Goal: Transaction & Acquisition: Book appointment/travel/reservation

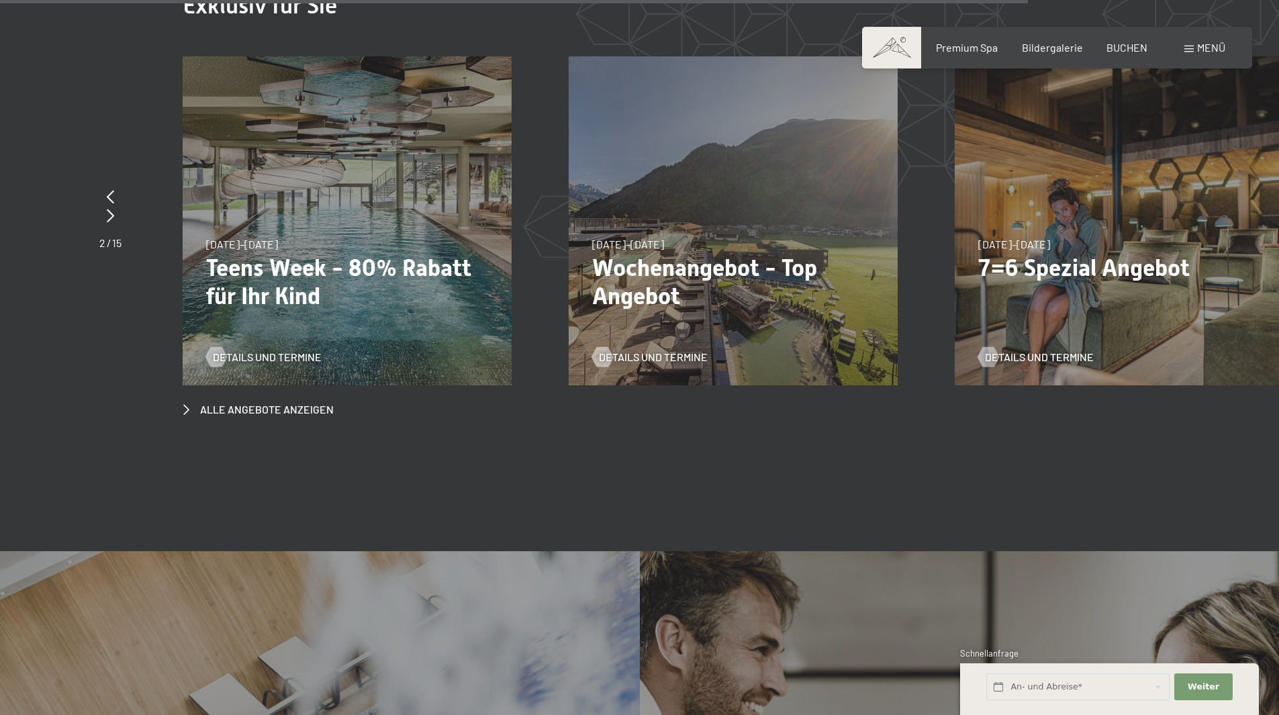
scroll to position [5298, 0]
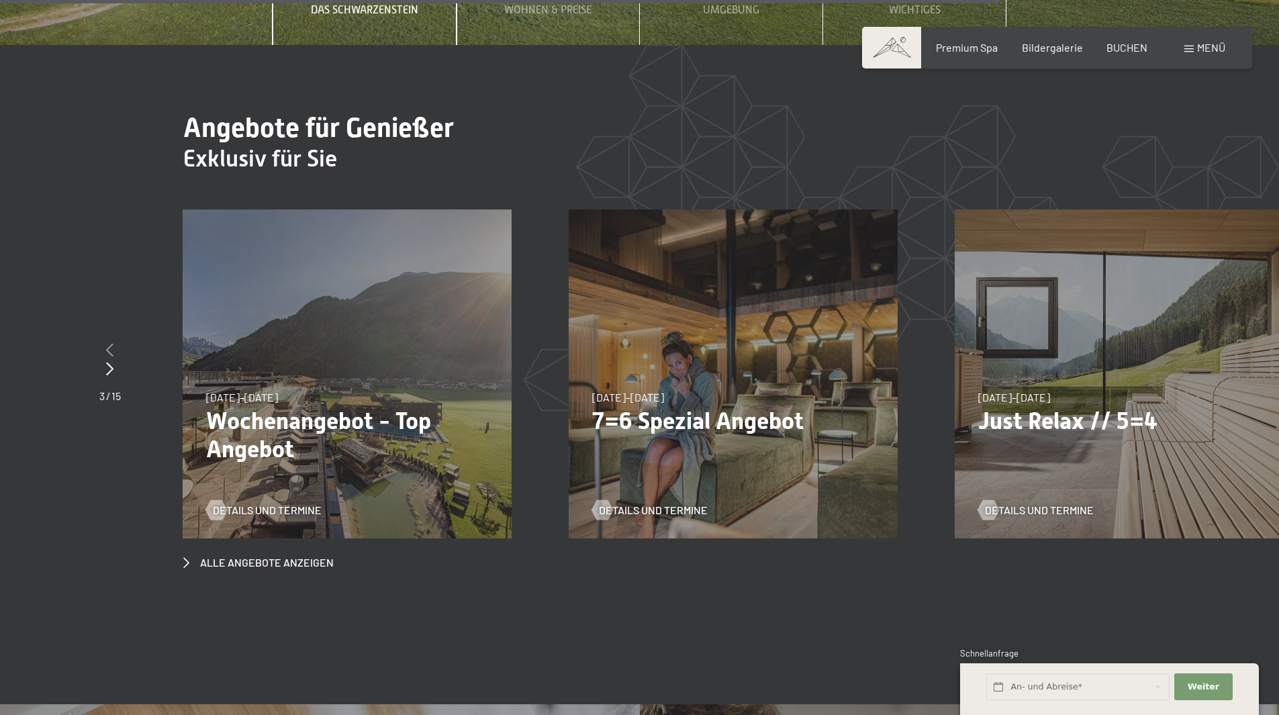
click at [110, 343] on icon at bounding box center [109, 349] width 7 height 13
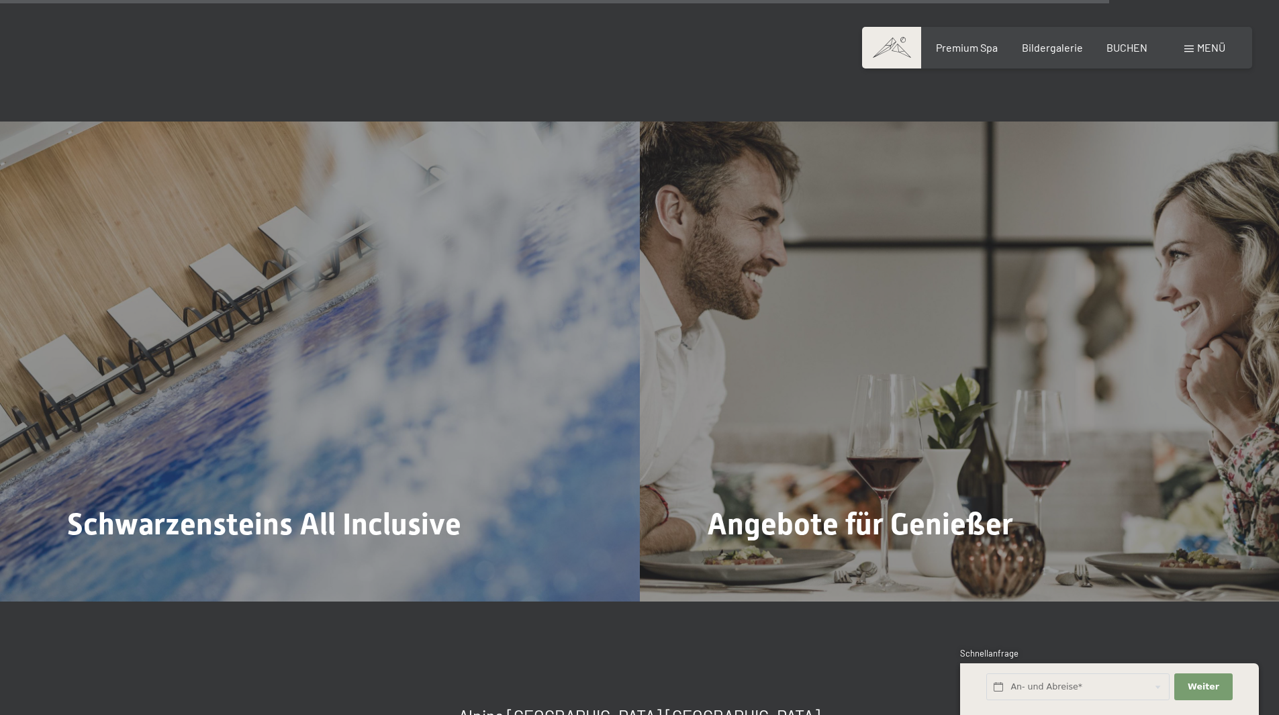
scroll to position [5123, 0]
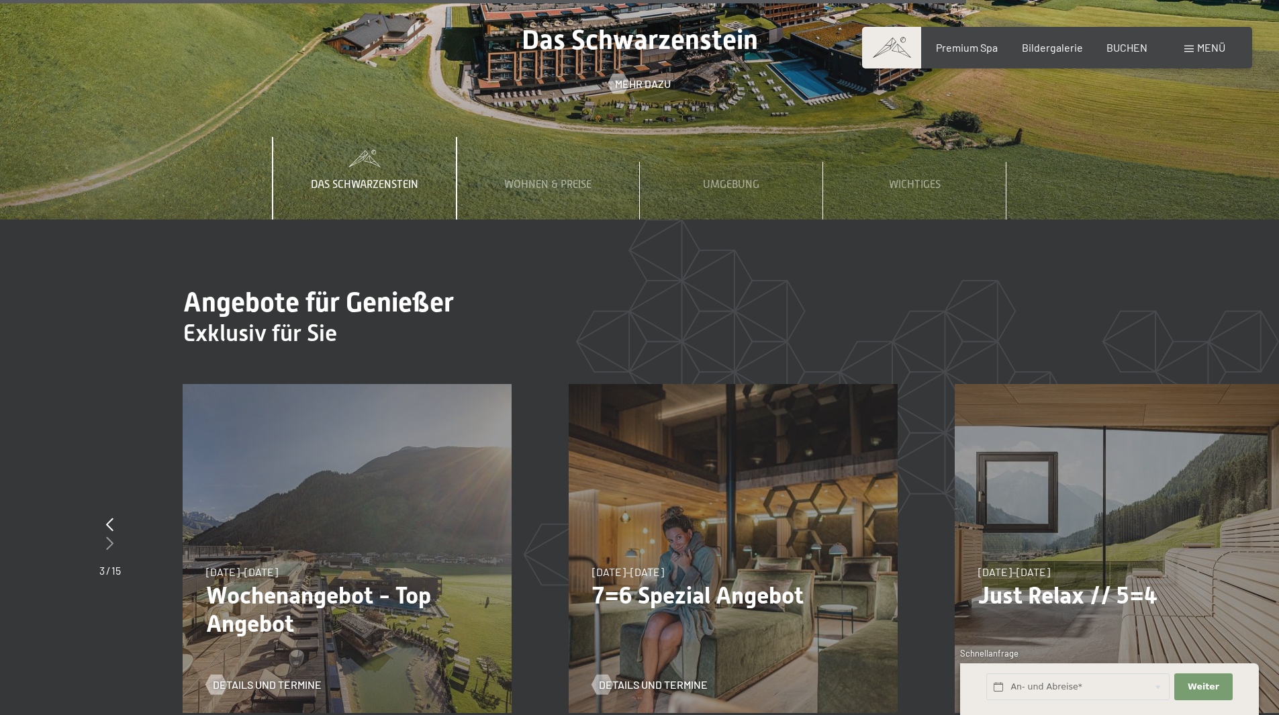
click at [117, 535] on div at bounding box center [109, 544] width 21 height 19
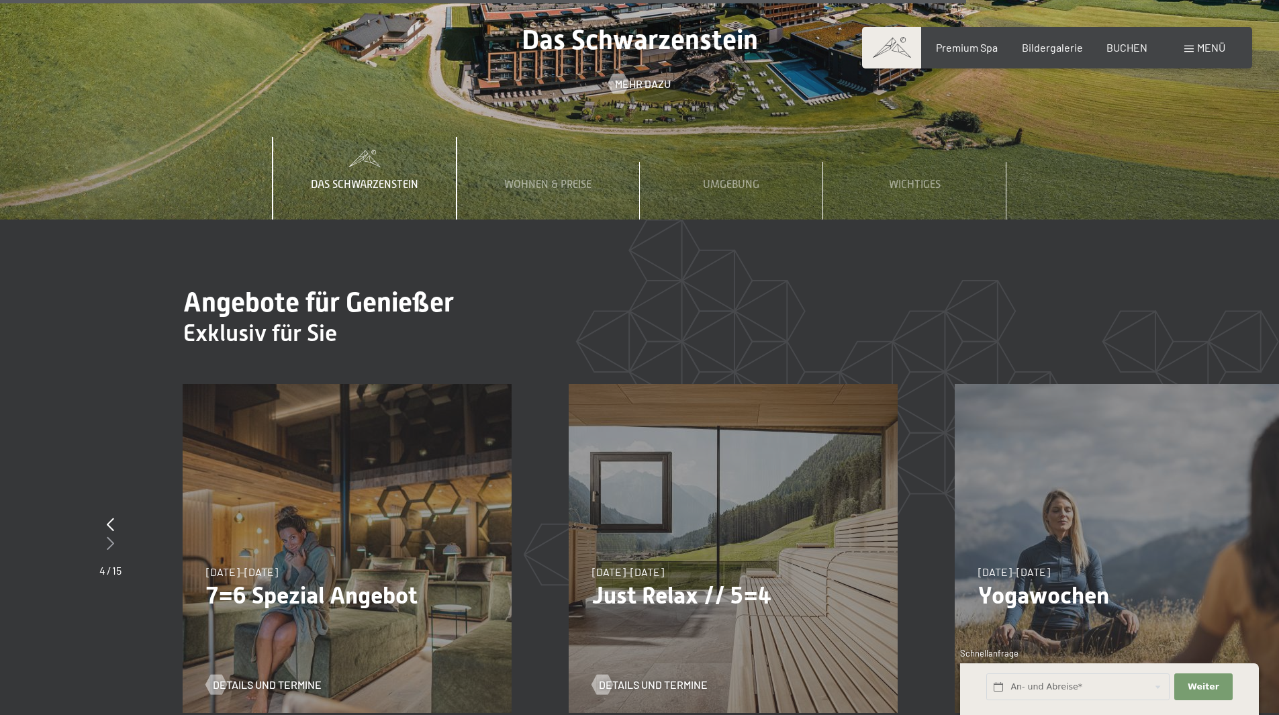
click at [117, 535] on div at bounding box center [110, 544] width 22 height 19
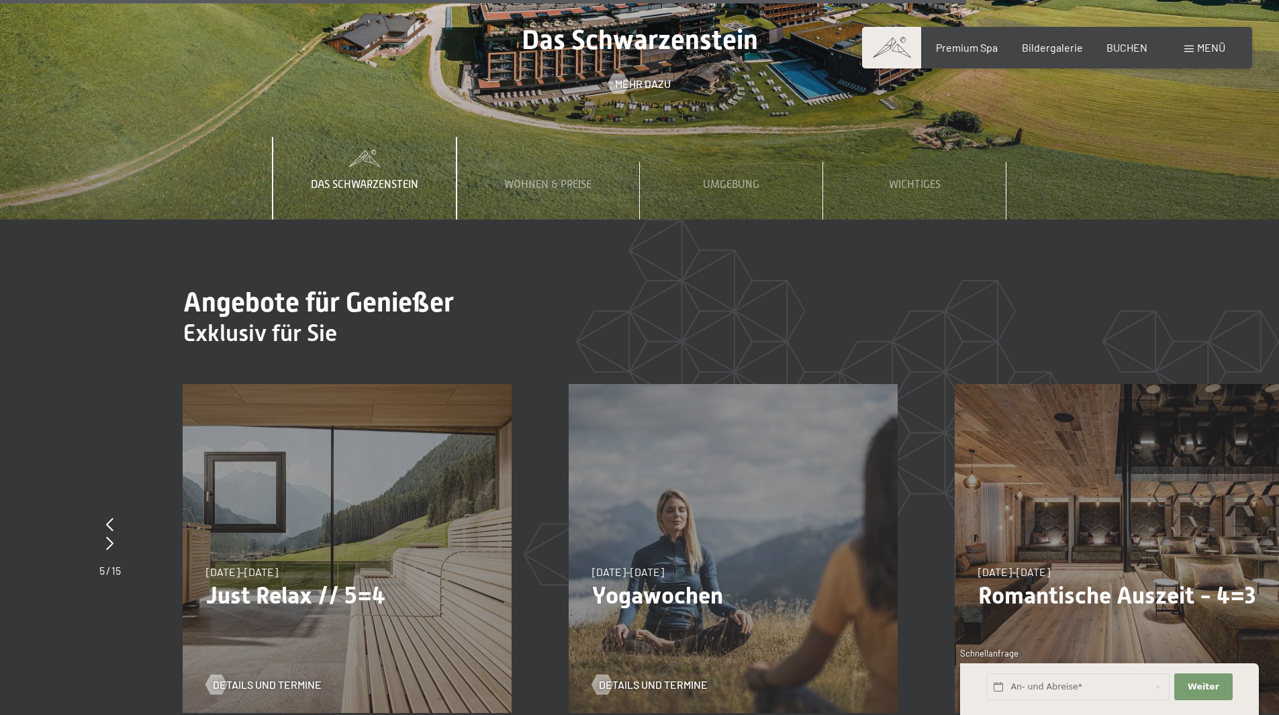
click at [306, 550] on div "26.10.–31.10.2025 21.12.–26.12.2025 04.01.–23.01.2026 08.03.–27.03.2026 08.11.–…" at bounding box center [347, 548] width 329 height 329
click at [275, 678] on span "Details und Termine" at bounding box center [280, 685] width 109 height 15
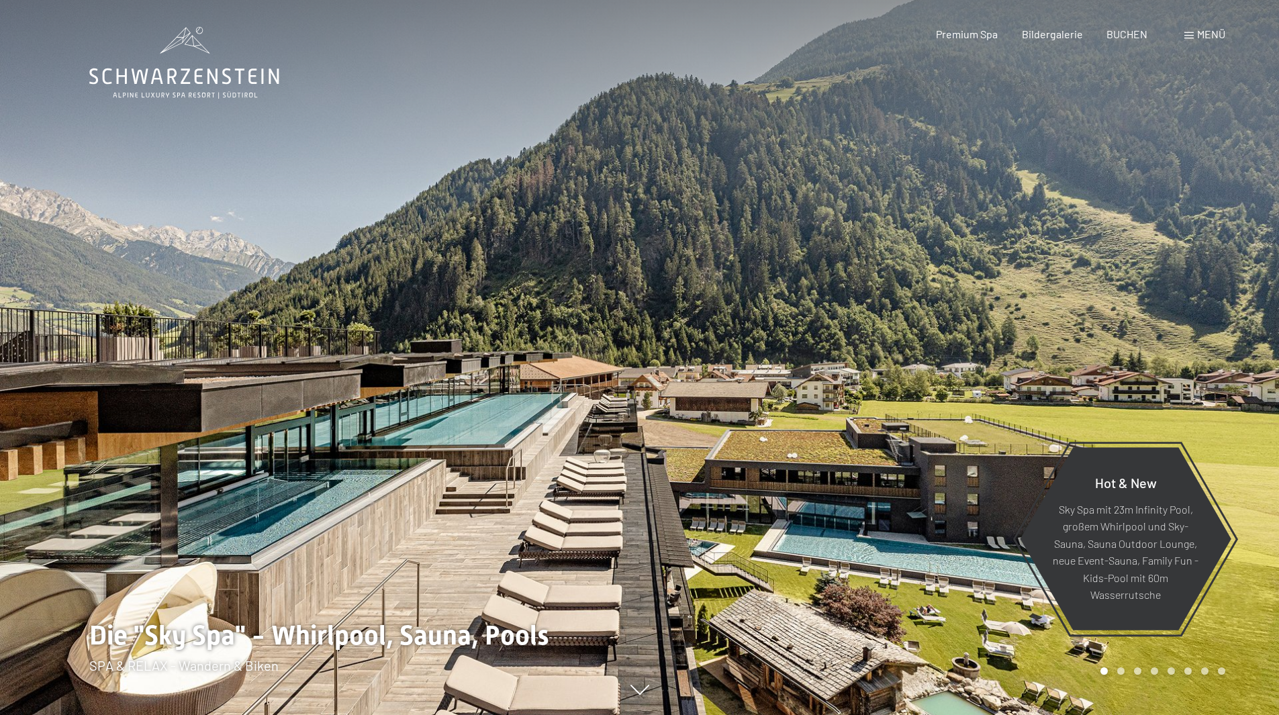
drag, startPoint x: 488, startPoint y: 493, endPoint x: 496, endPoint y: 401, distance: 92.4
click at [496, 401] on div at bounding box center [320, 357] width 640 height 715
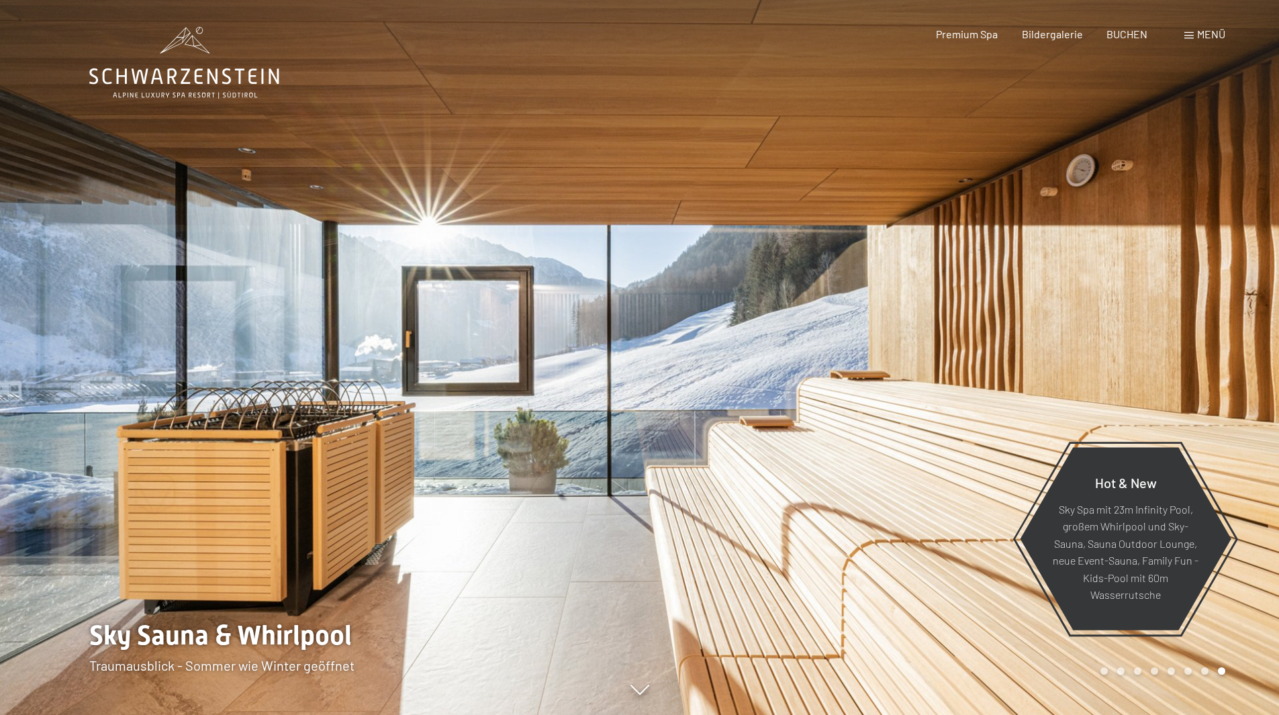
click at [61, 408] on div at bounding box center [320, 357] width 640 height 715
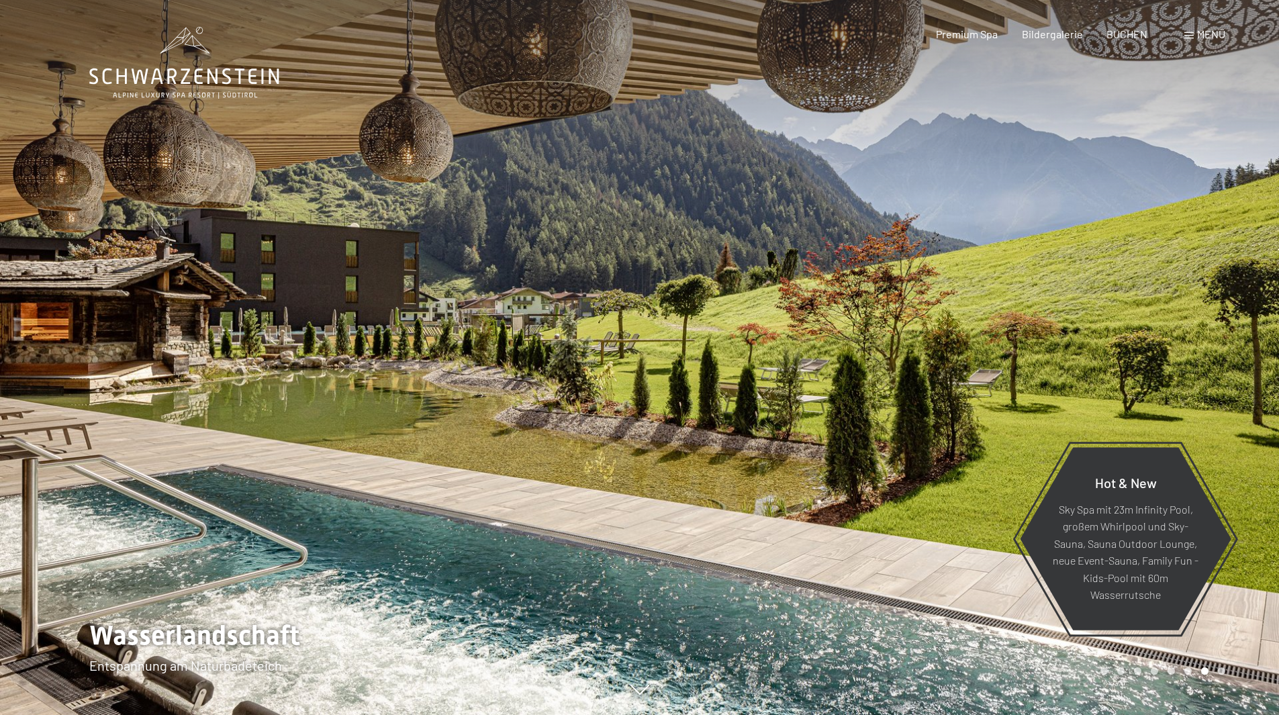
click at [61, 408] on div at bounding box center [320, 357] width 640 height 715
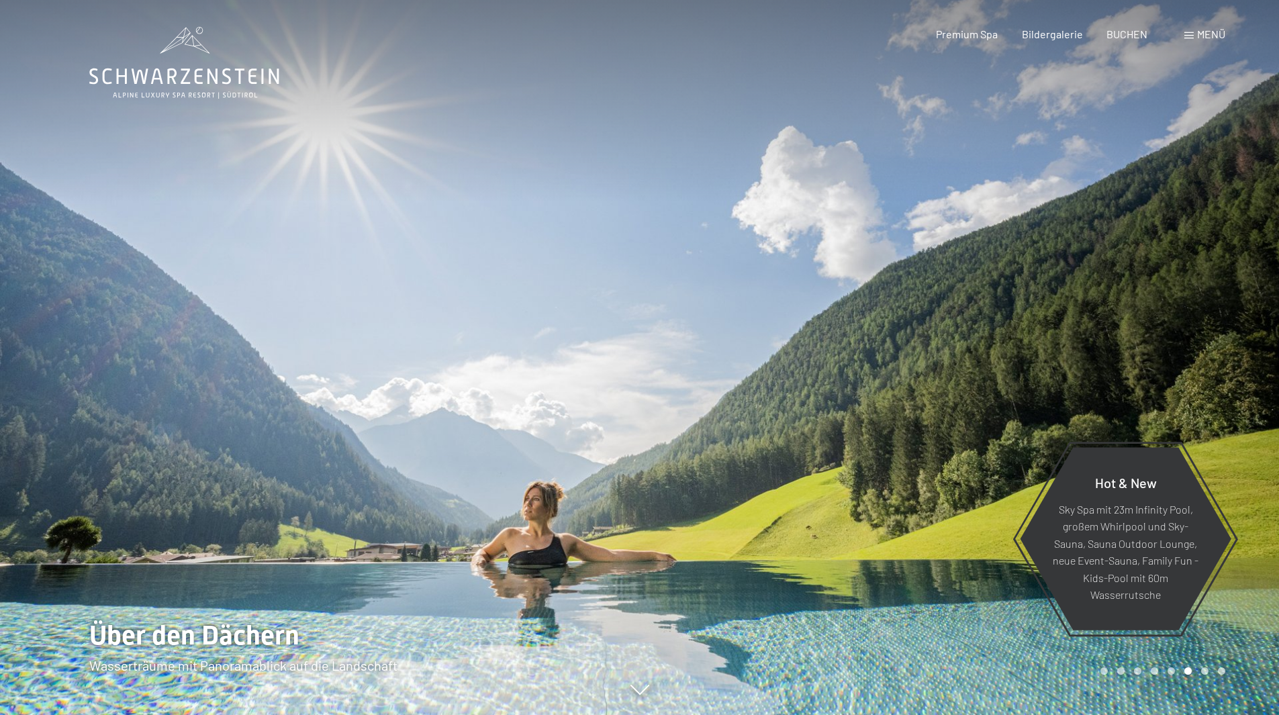
click at [61, 408] on div at bounding box center [320, 357] width 640 height 715
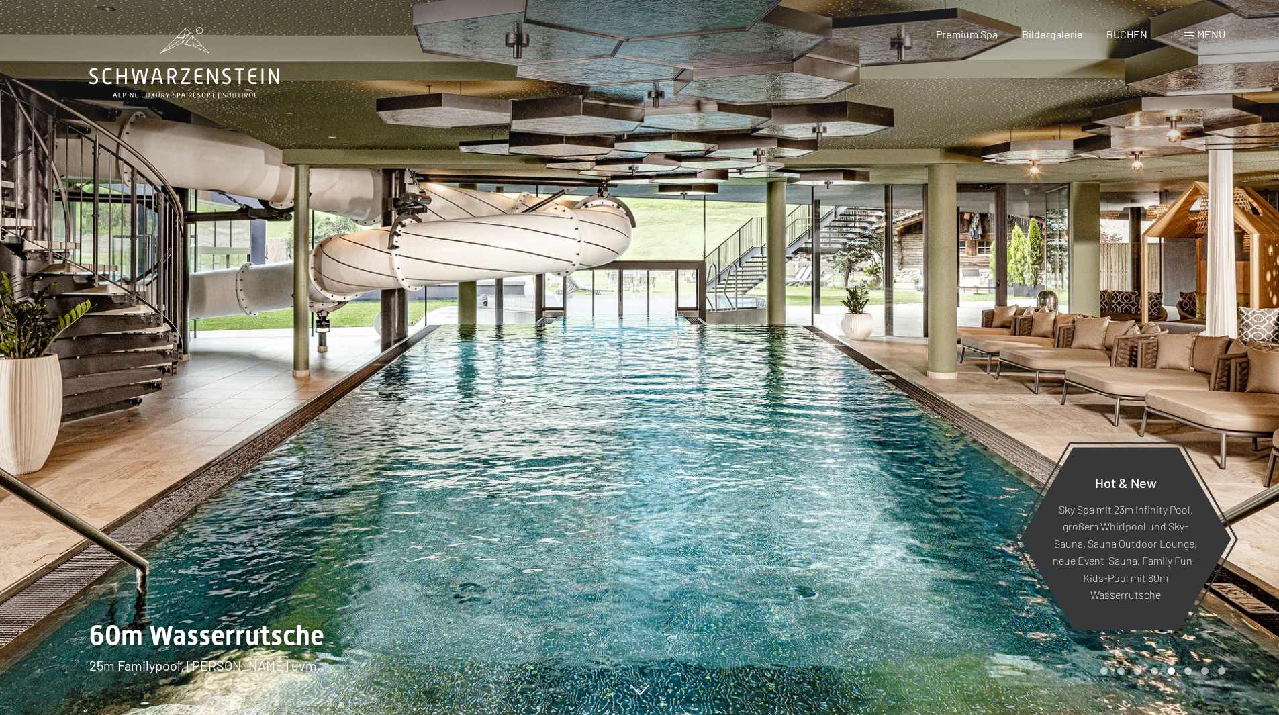
click at [61, 408] on div at bounding box center [320, 357] width 640 height 715
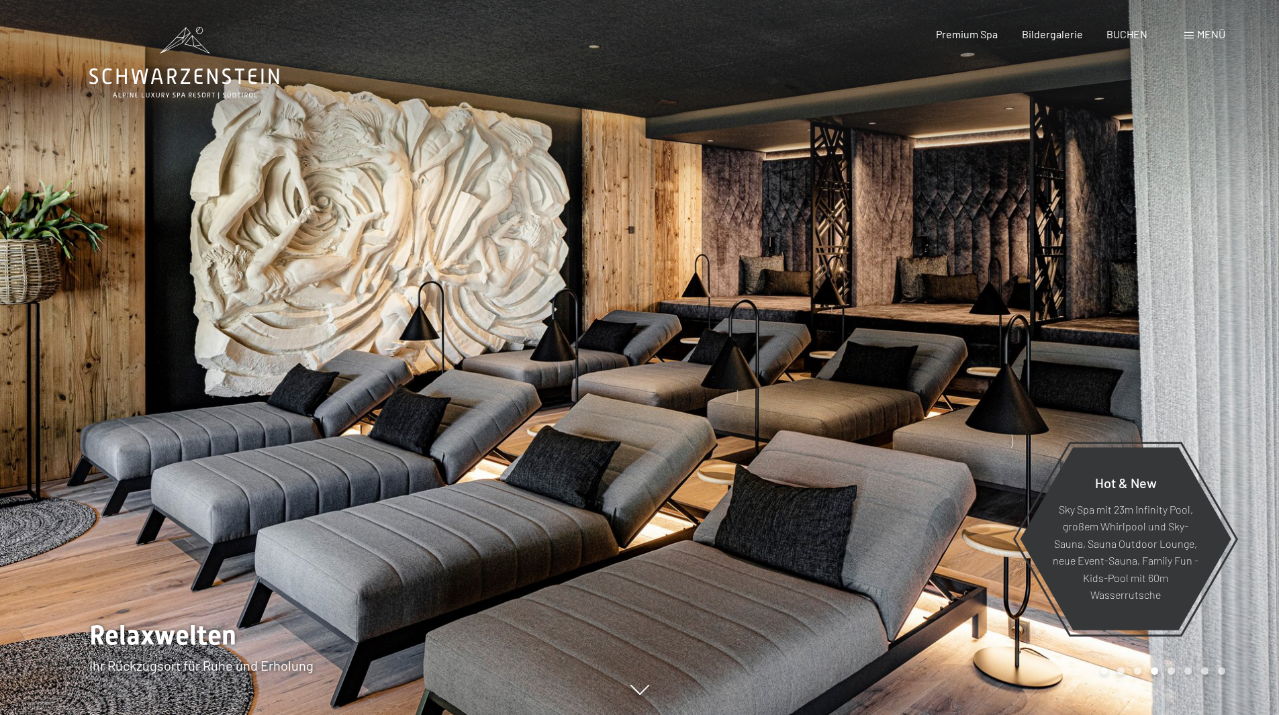
click at [1181, 359] on div at bounding box center [960, 357] width 640 height 715
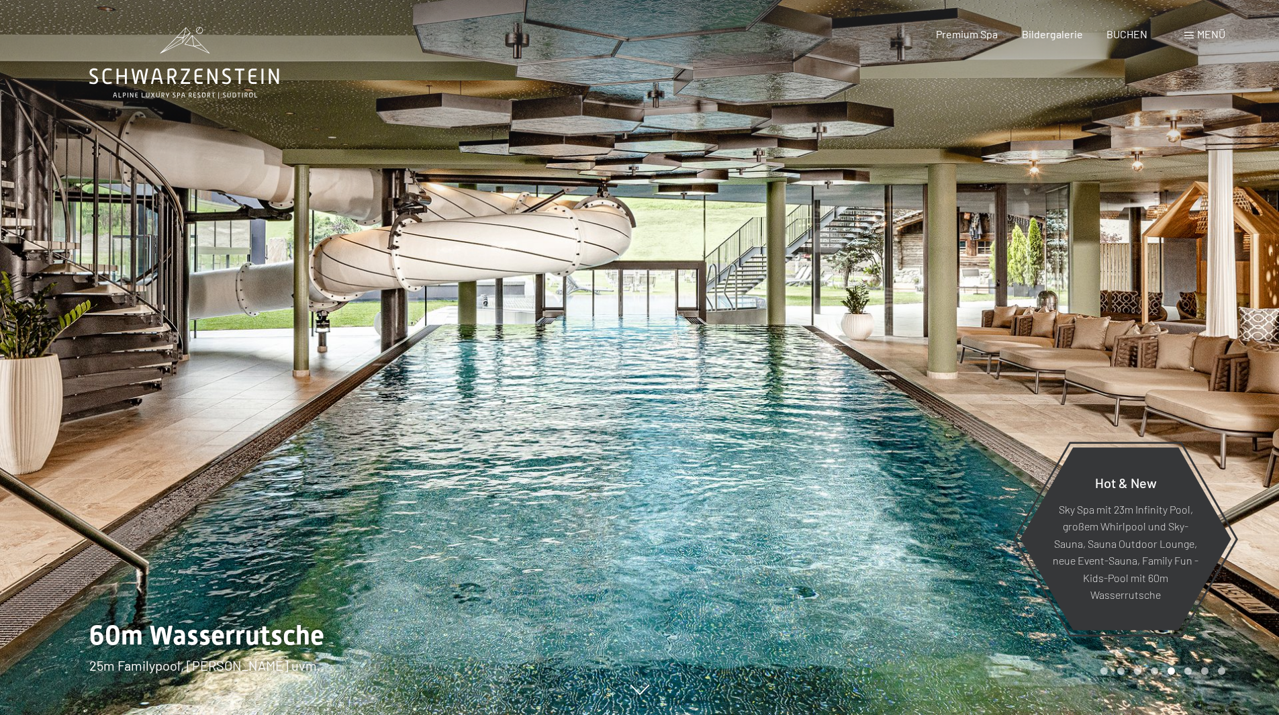
click at [84, 349] on div at bounding box center [320, 357] width 640 height 715
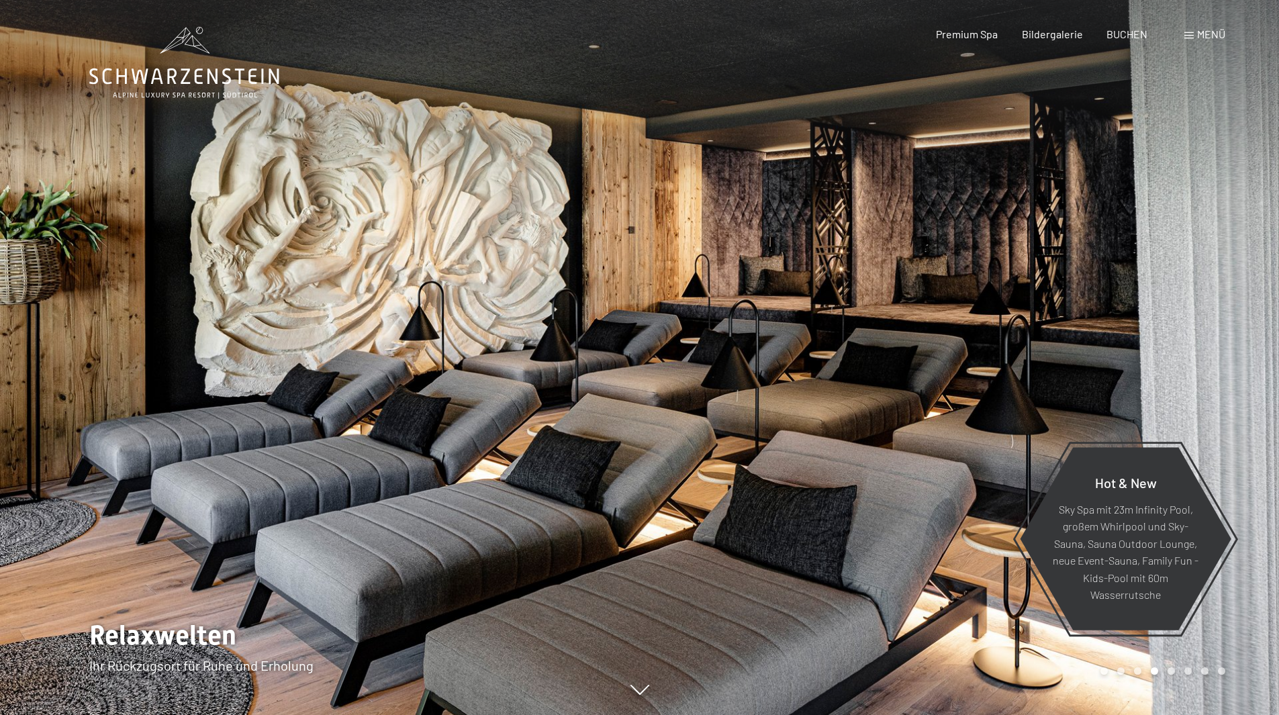
click at [84, 349] on div at bounding box center [320, 357] width 640 height 715
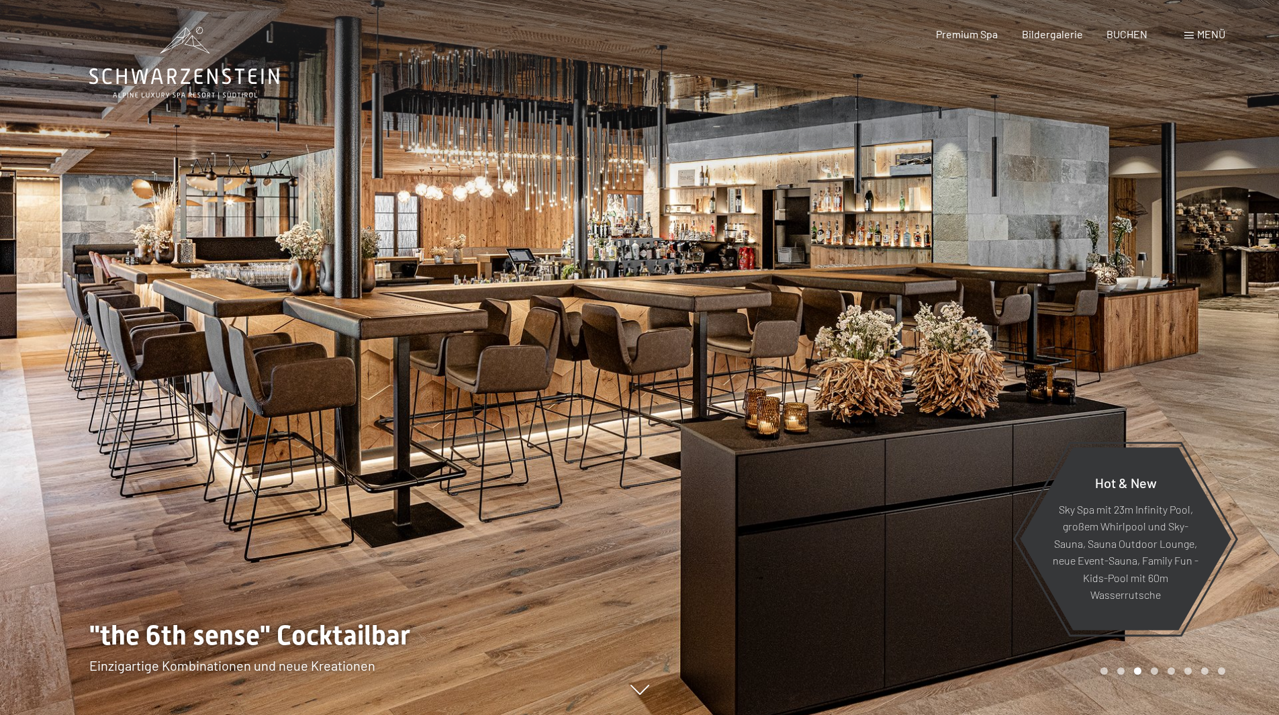
click at [84, 349] on div at bounding box center [320, 357] width 640 height 715
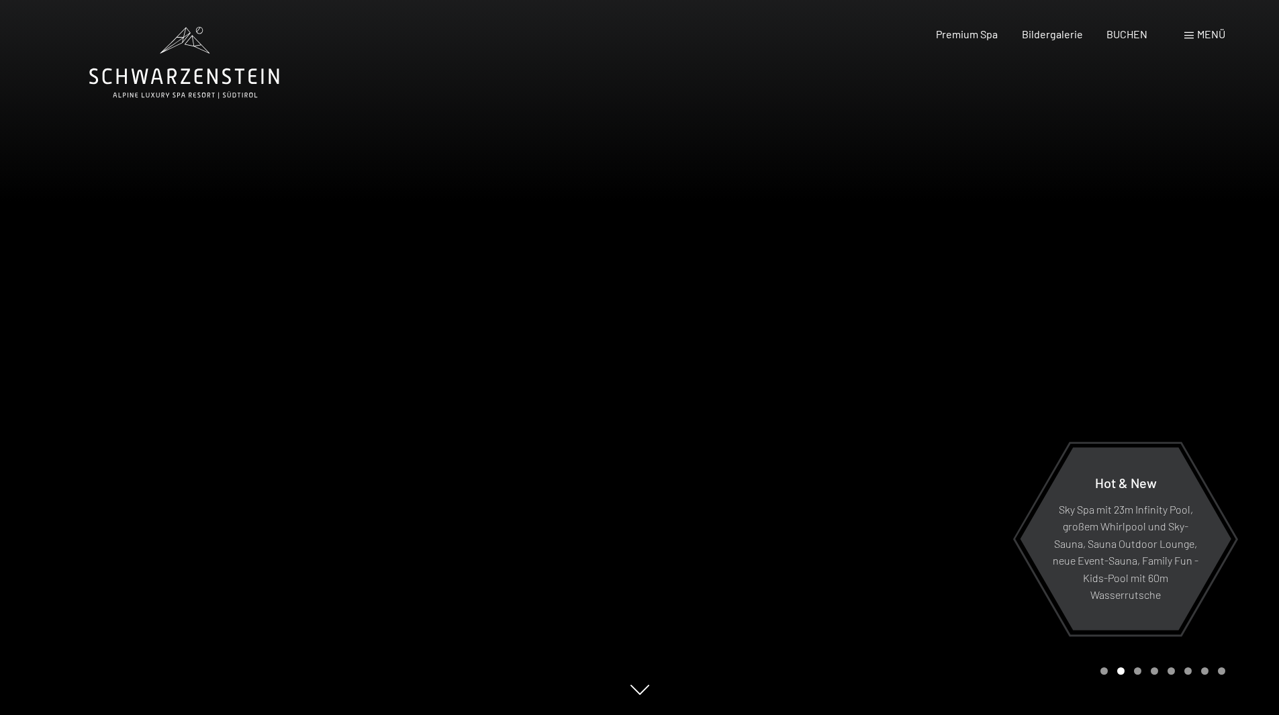
click at [84, 349] on div at bounding box center [320, 357] width 640 height 715
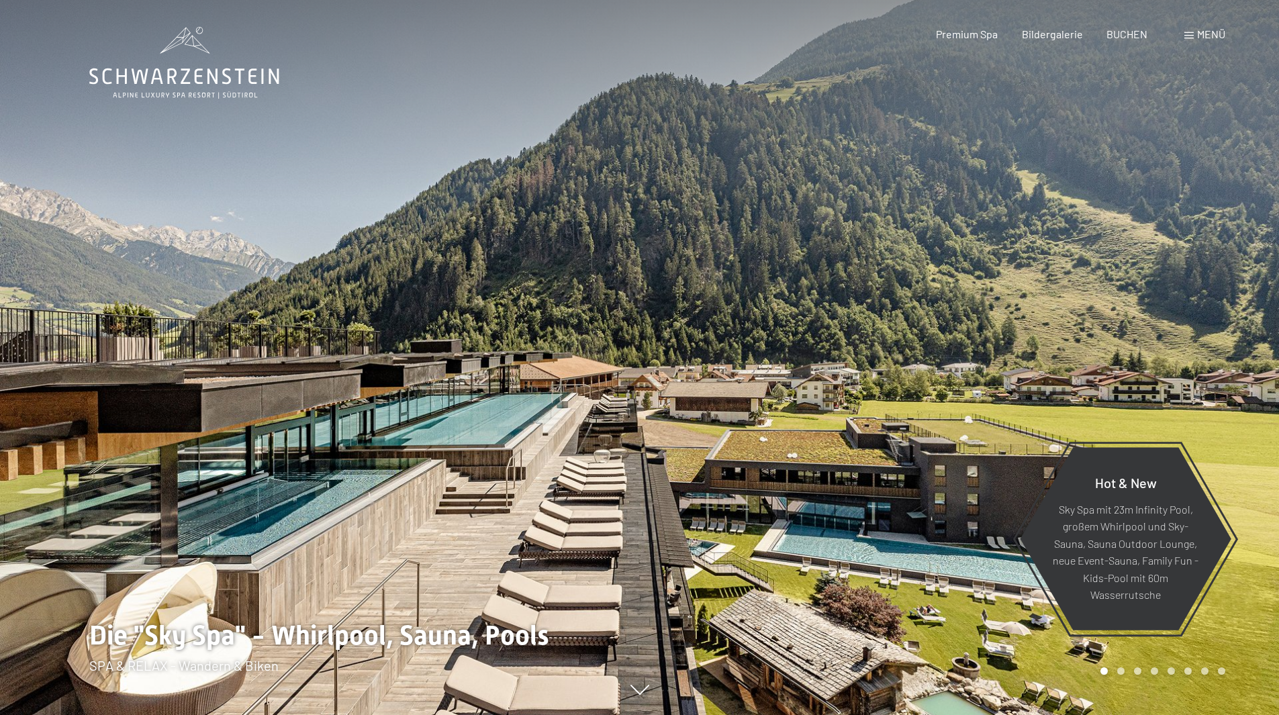
click at [1066, 42] on div "Premium Spa Bildergalerie BUCHEN" at bounding box center [1030, 34] width 282 height 15
click at [1067, 32] on span "Bildergalerie" at bounding box center [1052, 32] width 61 height 13
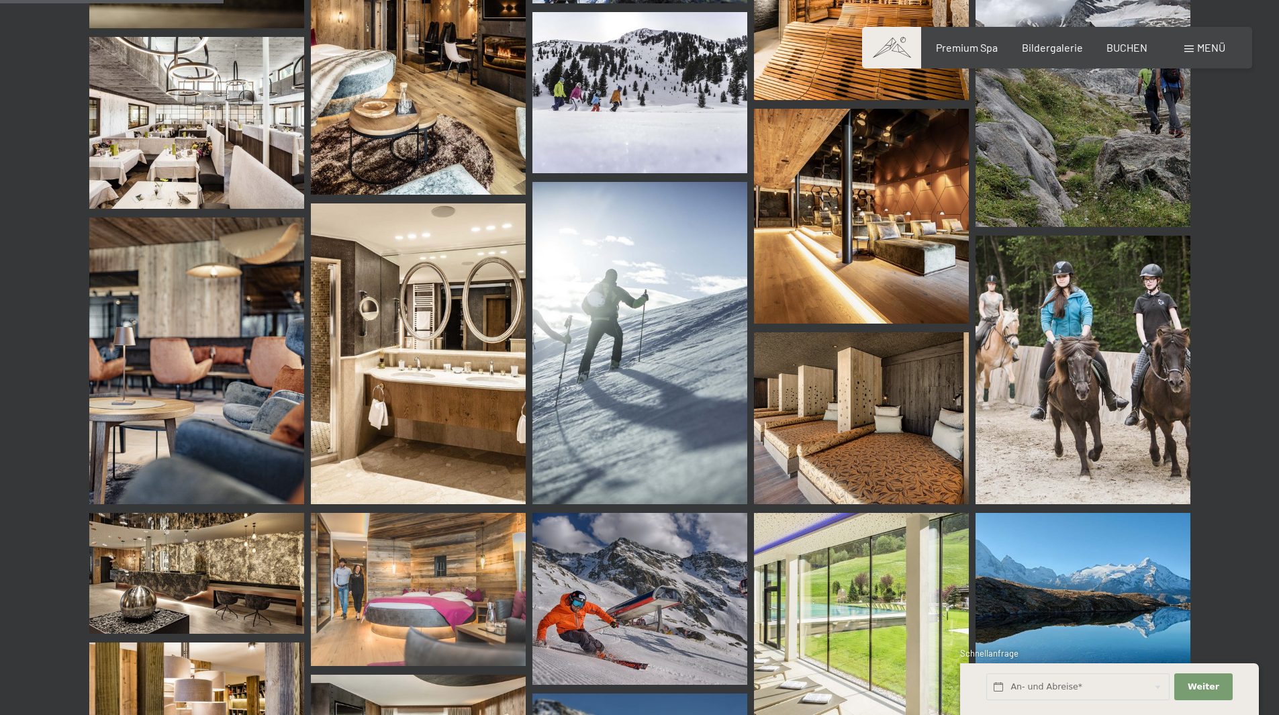
scroll to position [2776, 0]
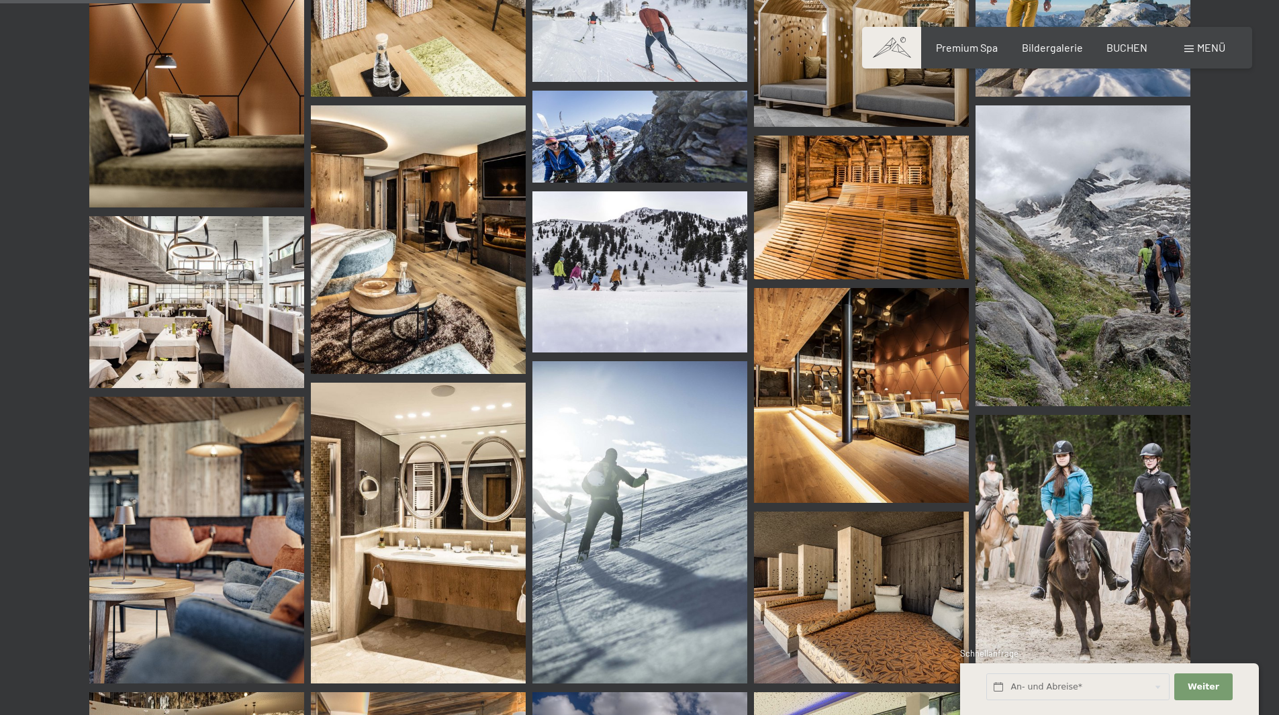
click at [837, 232] on img at bounding box center [861, 207] width 215 height 143
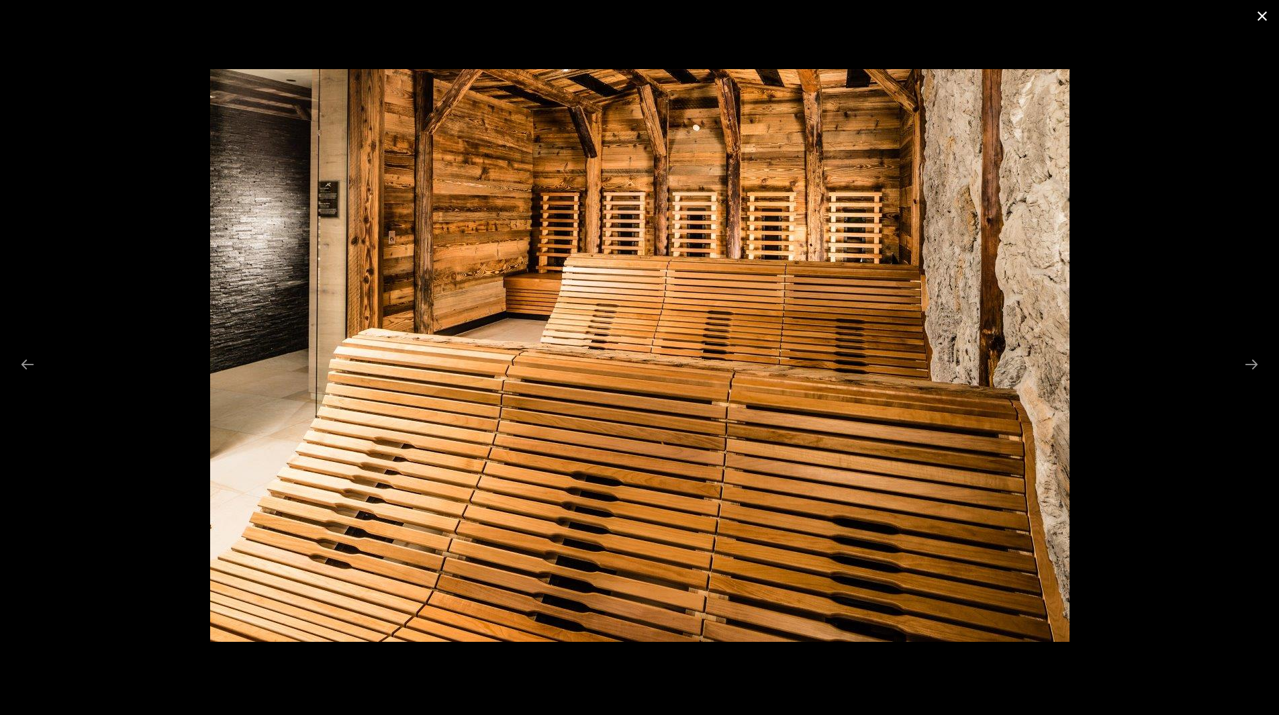
click at [1263, 15] on button "Close gallery" at bounding box center [1263, 16] width 34 height 32
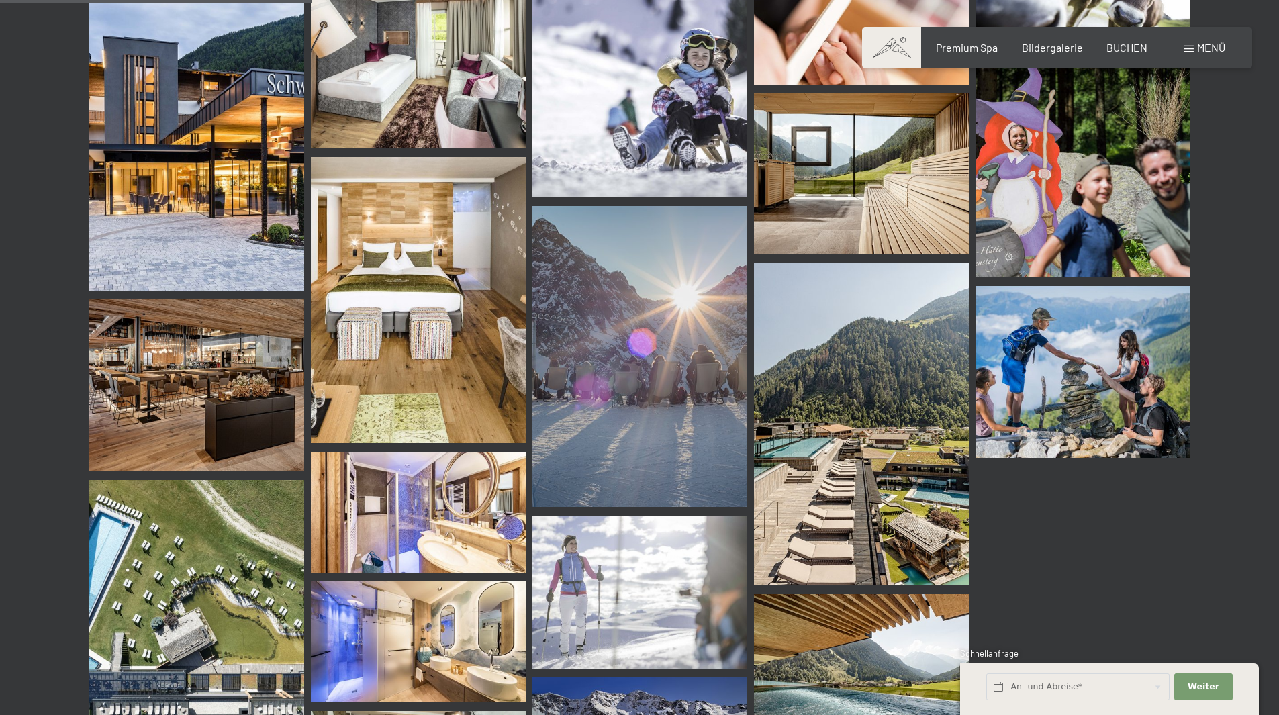
scroll to position [4119, 0]
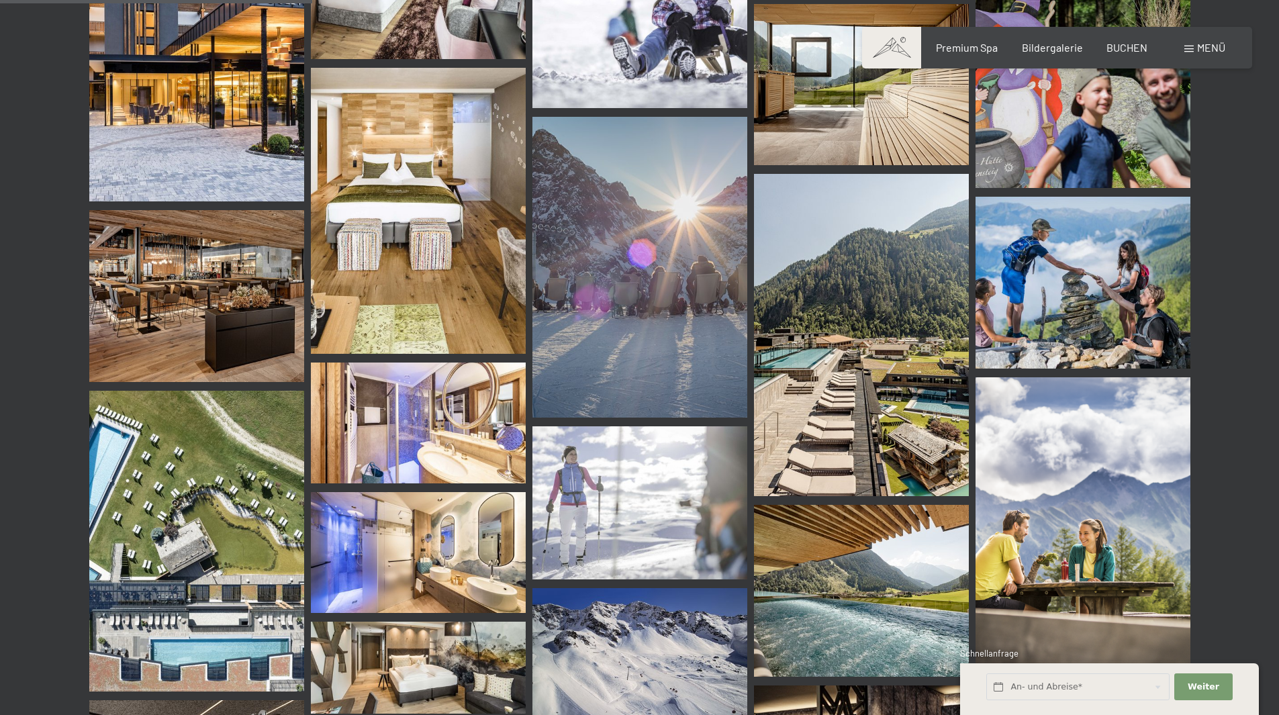
click at [874, 377] on img at bounding box center [861, 335] width 215 height 322
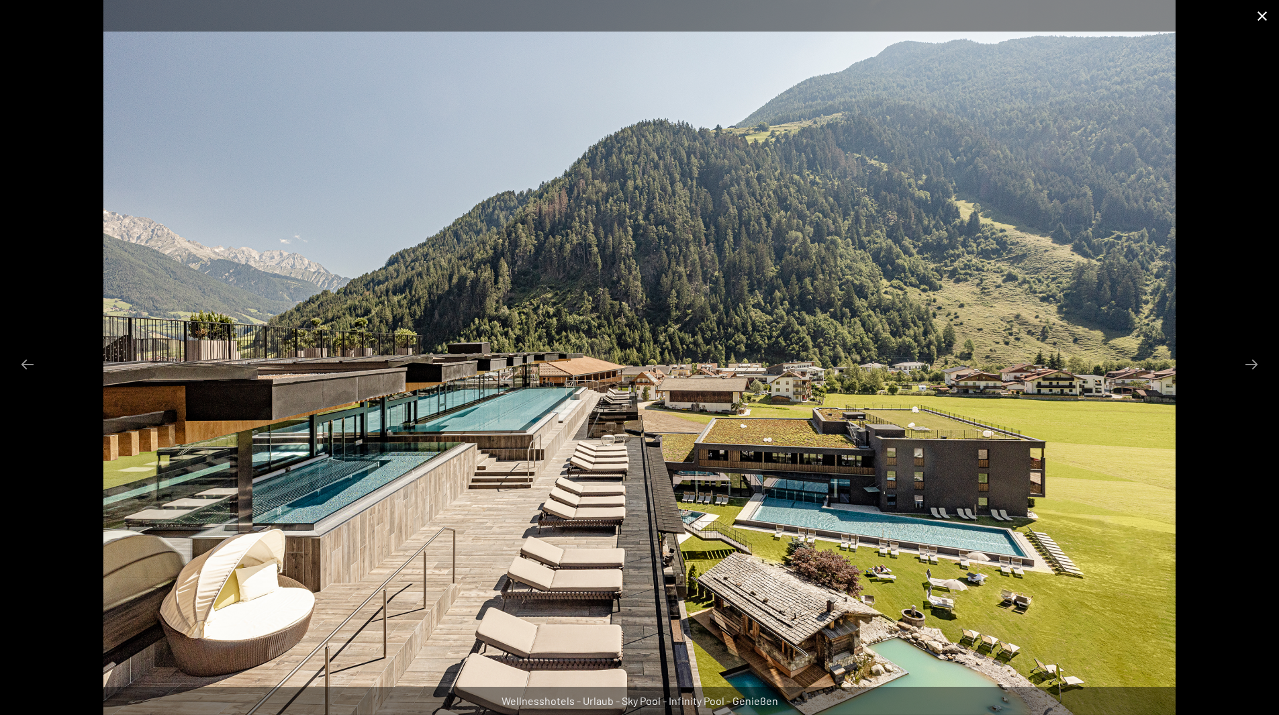
click at [1264, 9] on button "Close gallery" at bounding box center [1263, 16] width 34 height 32
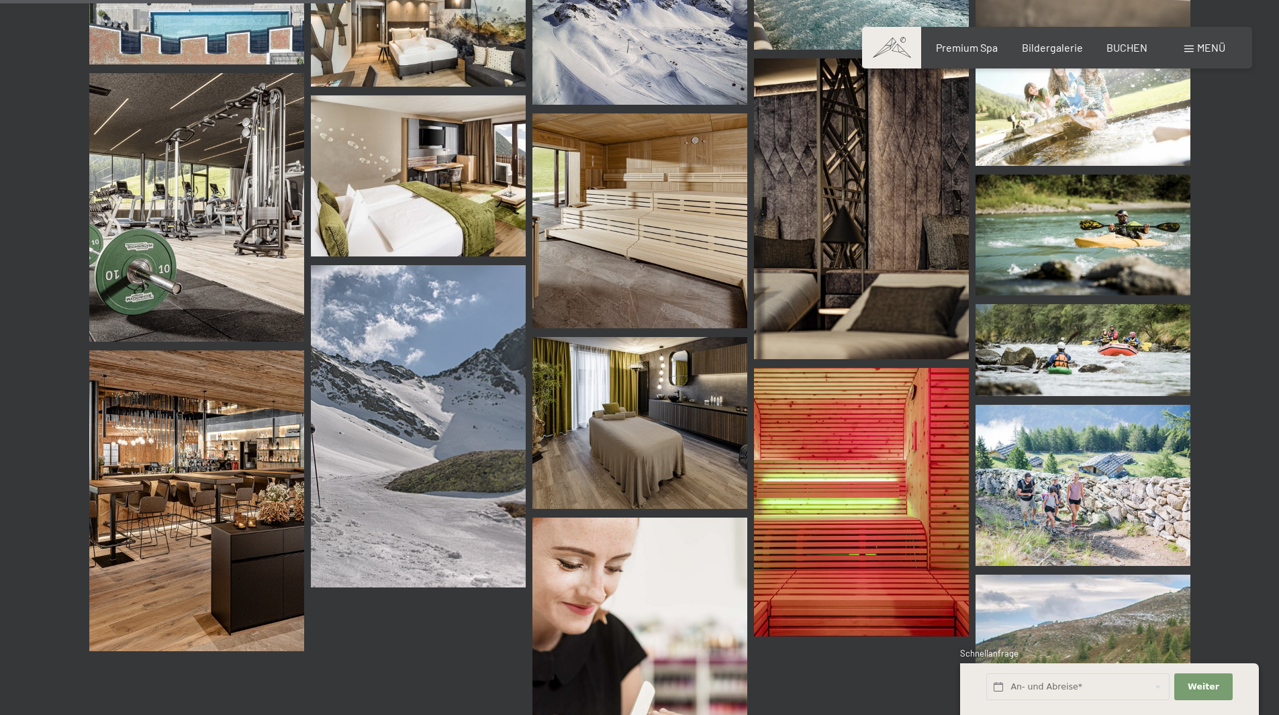
scroll to position [5015, 0]
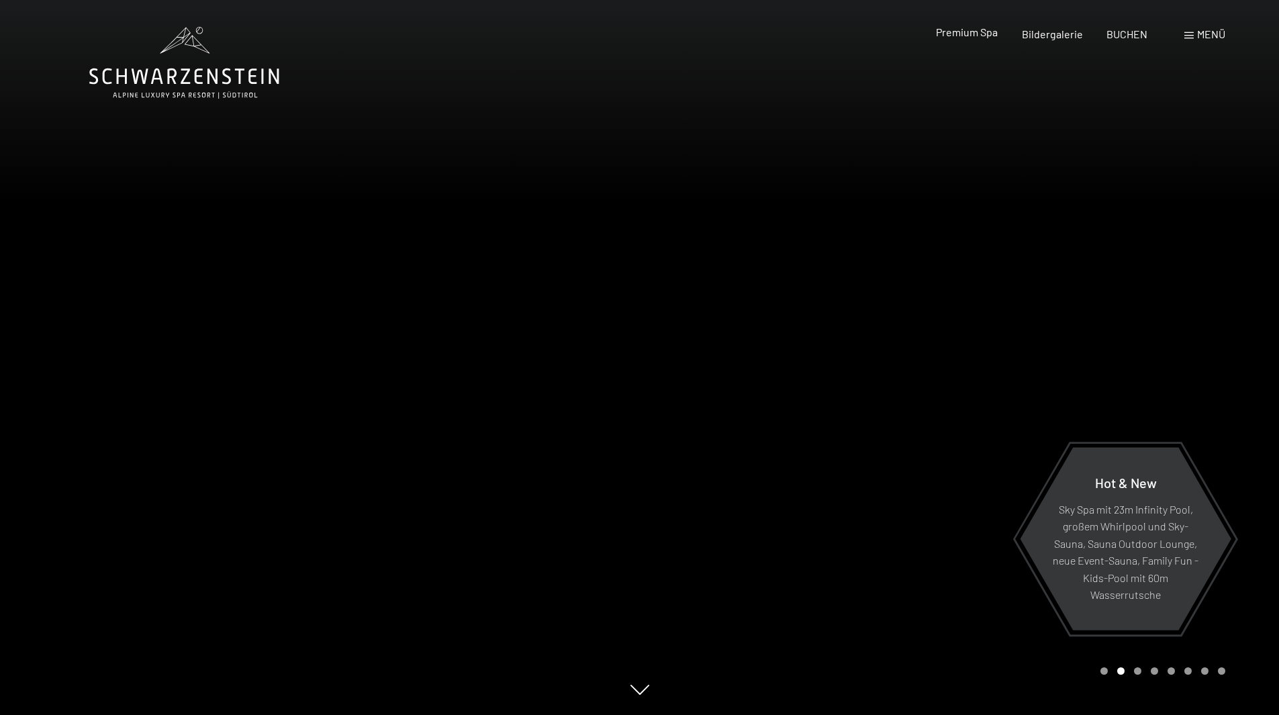
click at [974, 32] on span "Premium Spa" at bounding box center [967, 32] width 62 height 13
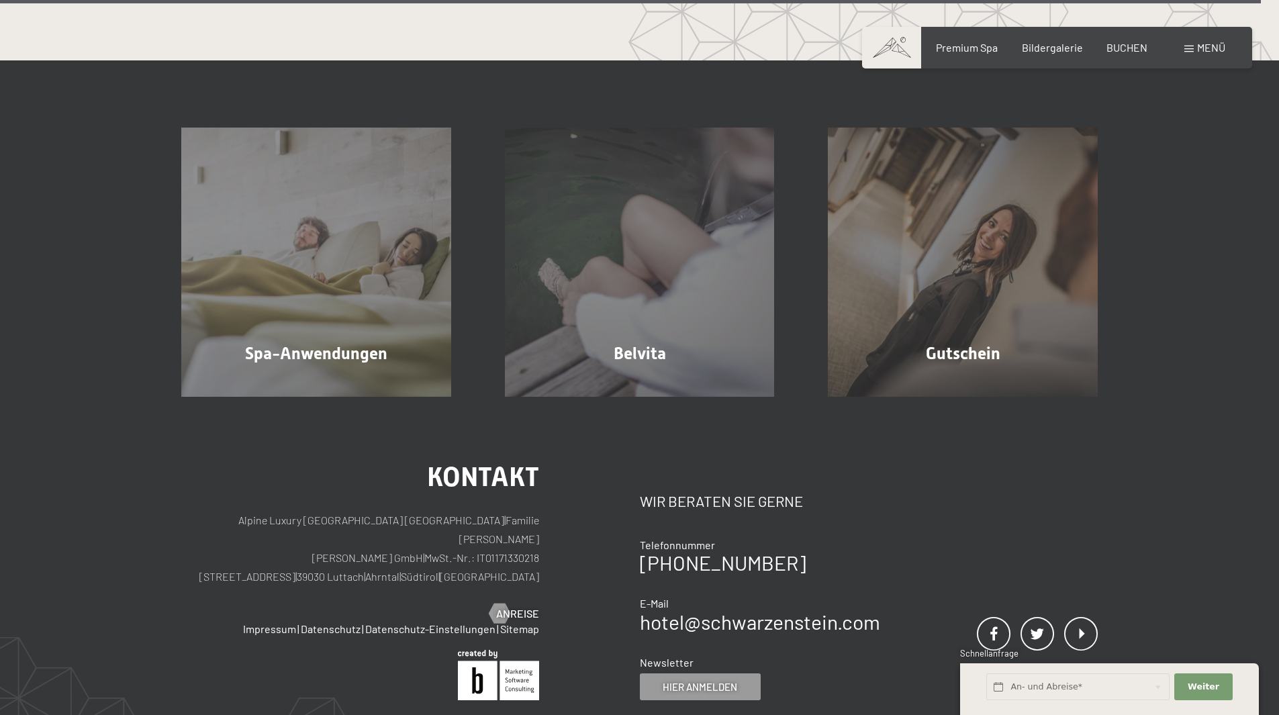
scroll to position [8686, 0]
